Goal: Transaction & Acquisition: Book appointment/travel/reservation

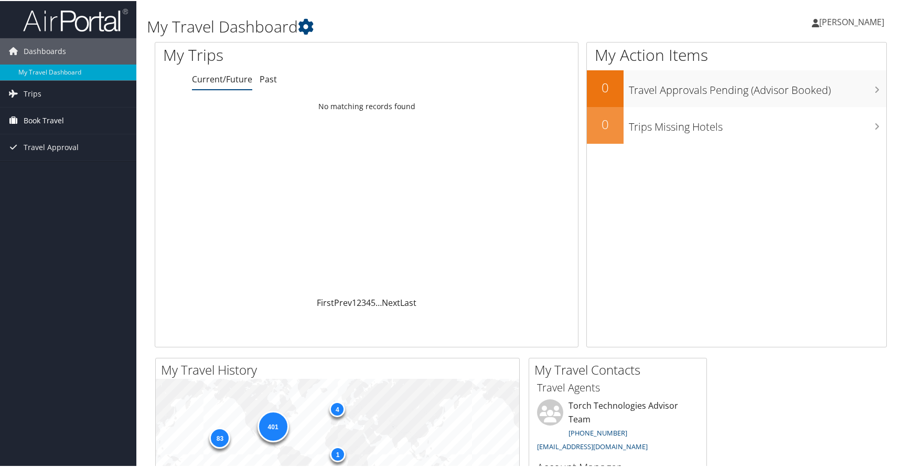
click at [41, 118] on span "Book Travel" at bounding box center [44, 119] width 40 height 26
click at [45, 171] on link "Book/Manage Online Trips" at bounding box center [68, 172] width 136 height 16
